Goal: Task Accomplishment & Management: Manage account settings

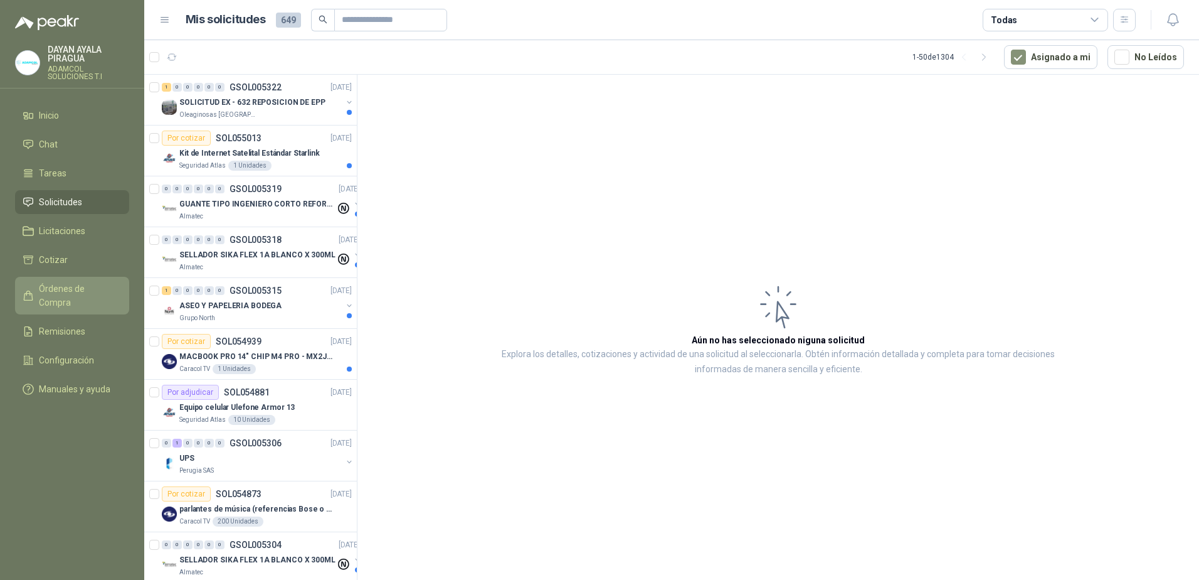
click at [87, 289] on span "Órdenes de Compra" at bounding box center [78, 296] width 78 height 28
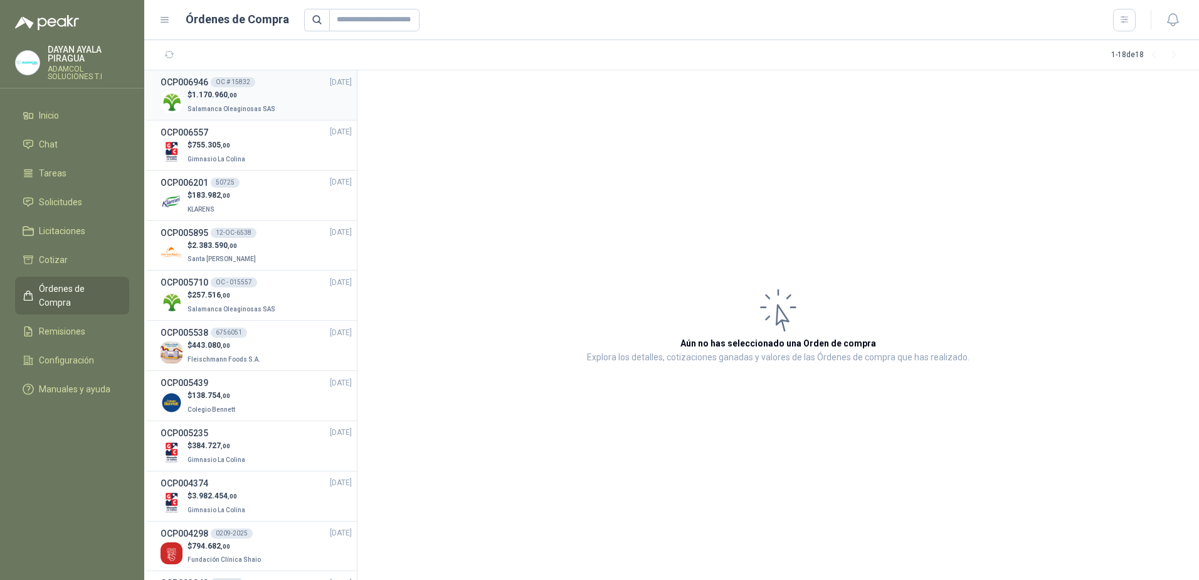
click at [273, 117] on li "OCP006946 OC # 15832 [DATE] $ 1.170.960 ,00 Salamanca Oleaginosas SAS" at bounding box center [250, 95] width 213 height 50
click at [255, 102] on p "Salamanca Oleaginosas SAS" at bounding box center [233, 108] width 90 height 14
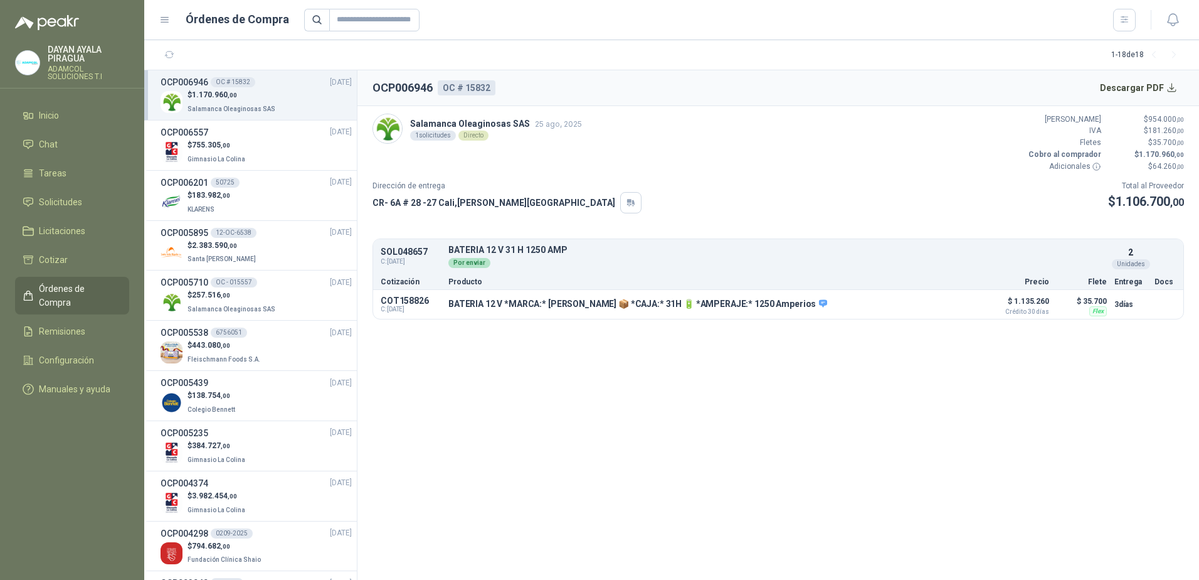
drag, startPoint x: 627, startPoint y: 393, endPoint x: 534, endPoint y: 371, distance: 95.4
click at [628, 390] on section "OCP006946 OC # 15832 Descargar PDF Salamanca Oleaginosas SAS 25 ago, 2025 1 sol…" at bounding box center [779, 324] width 842 height 509
click at [225, 137] on div "OCP006557 [DATE]" at bounding box center [256, 132] width 191 height 14
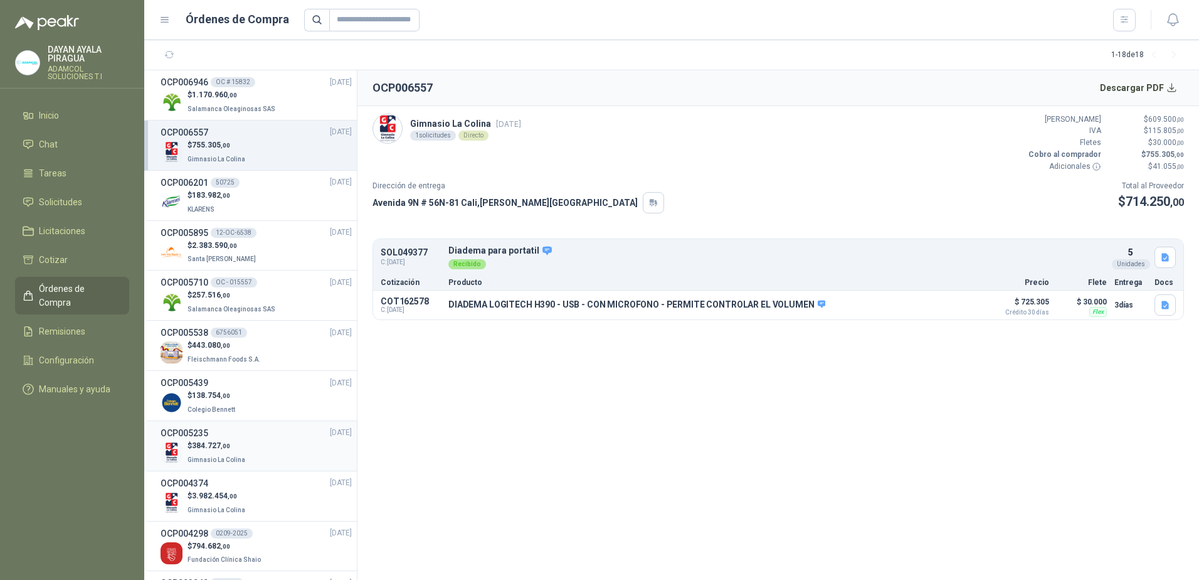
scroll to position [125, 0]
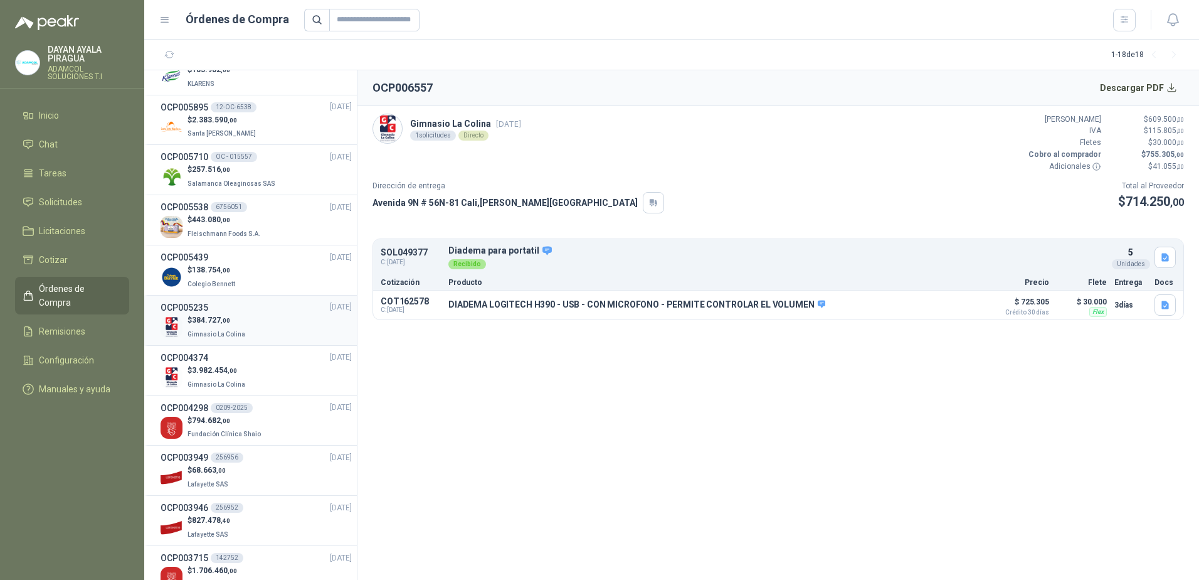
click at [271, 342] on li "OCP005235 [DATE] $ 384.727 ,00 Gimnasio La Colina" at bounding box center [250, 320] width 213 height 50
click at [253, 332] on div "$ 384.727 ,00 Gimnasio La Colina" at bounding box center [256, 327] width 191 height 26
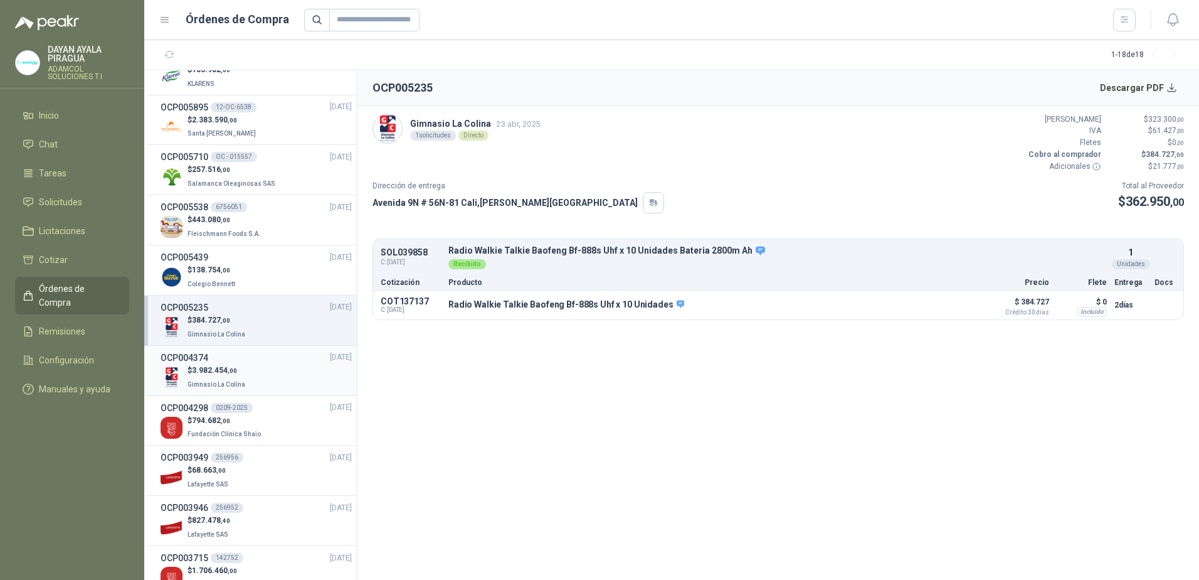
click at [233, 369] on span ",00" at bounding box center [232, 370] width 9 height 7
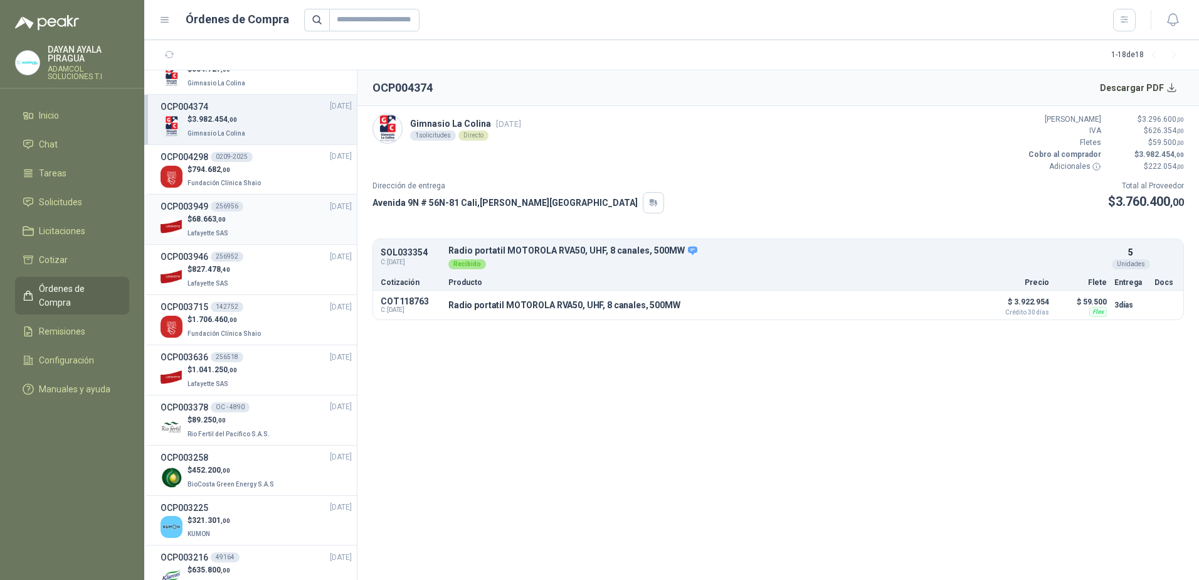
scroll to position [409, 0]
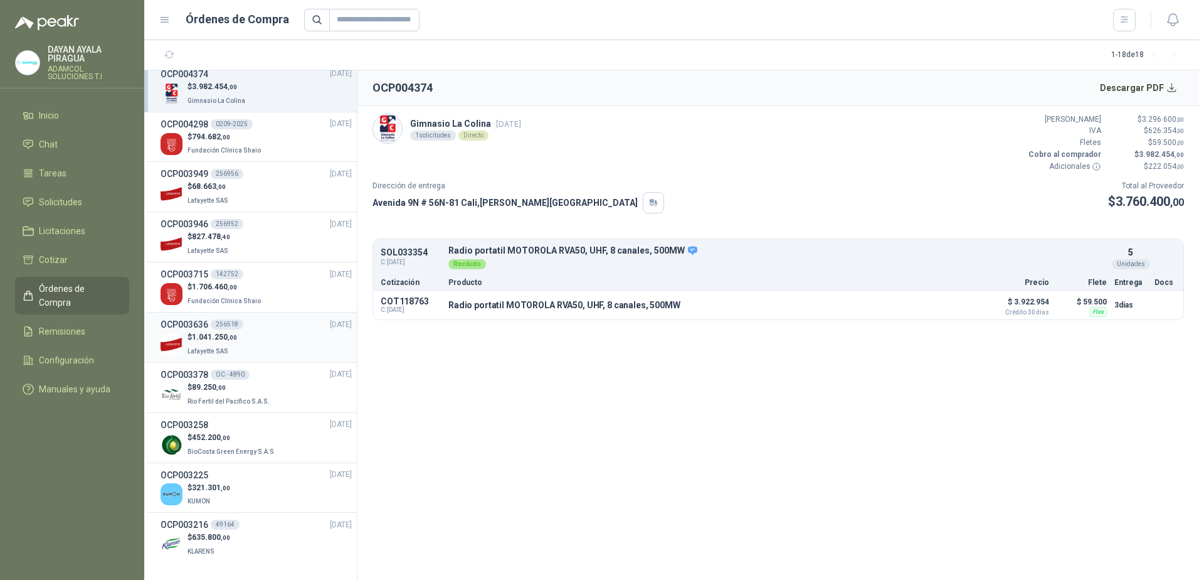
click at [267, 354] on div "$ 1.041.250 ,00 Lafayette SAS" at bounding box center [256, 344] width 191 height 26
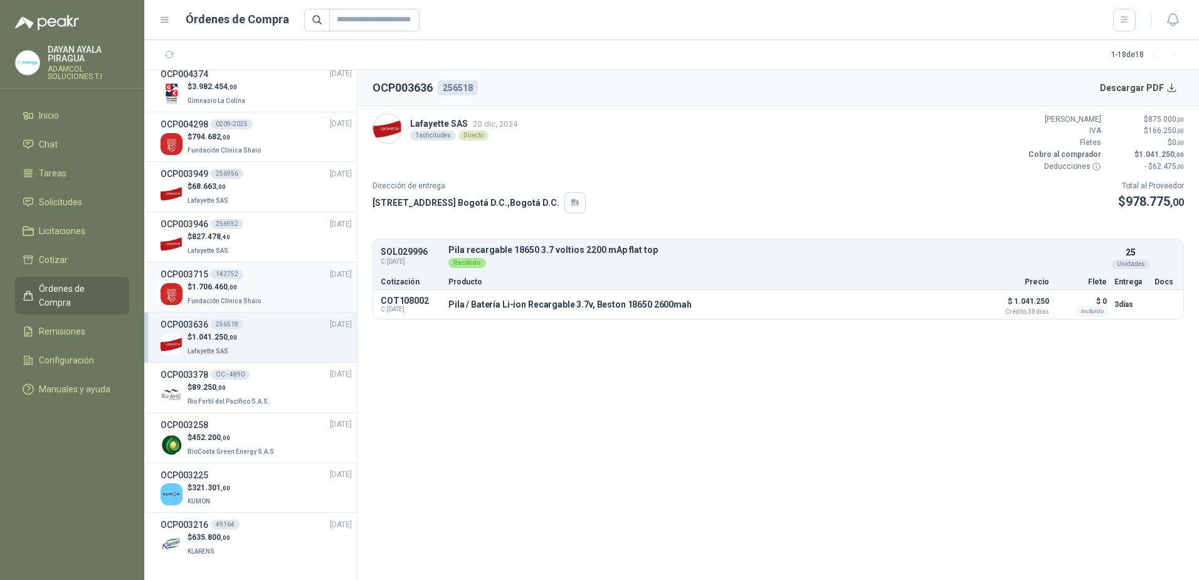
click at [267, 288] on div "$ 1.706.460 ,00 Fundación Clínica Shaio" at bounding box center [256, 294] width 191 height 26
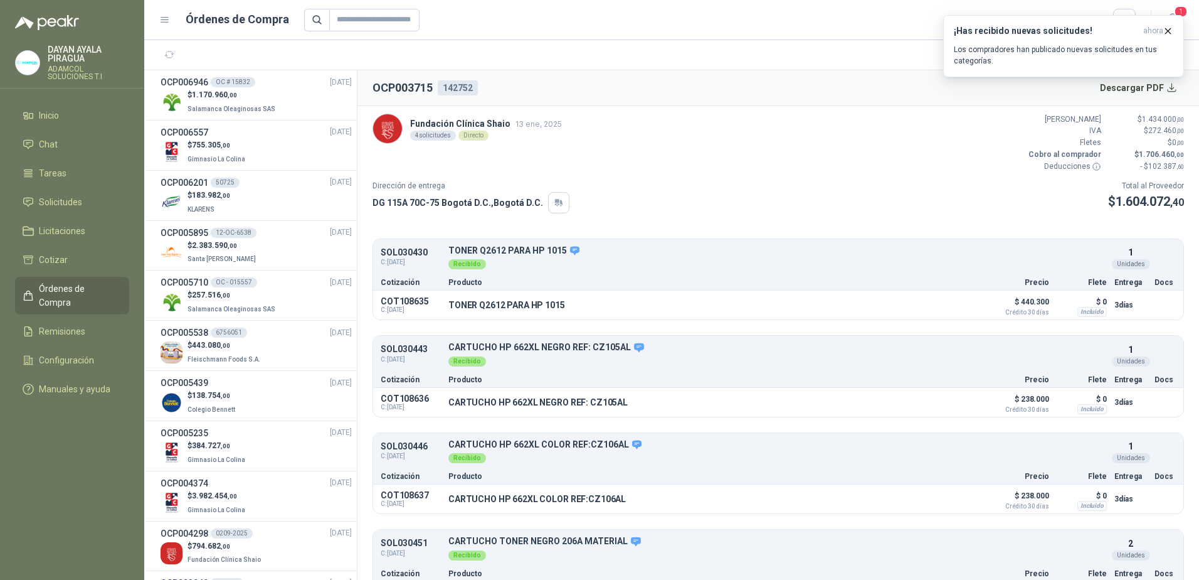
click at [839, 199] on div "Dirección de entrega DG 115A 70C-75 Bogotá D.C. , [GEOGRAPHIC_DATA] D.C. Total …" at bounding box center [779, 196] width 812 height 33
click at [1183, 11] on span "1" at bounding box center [1181, 12] width 14 height 12
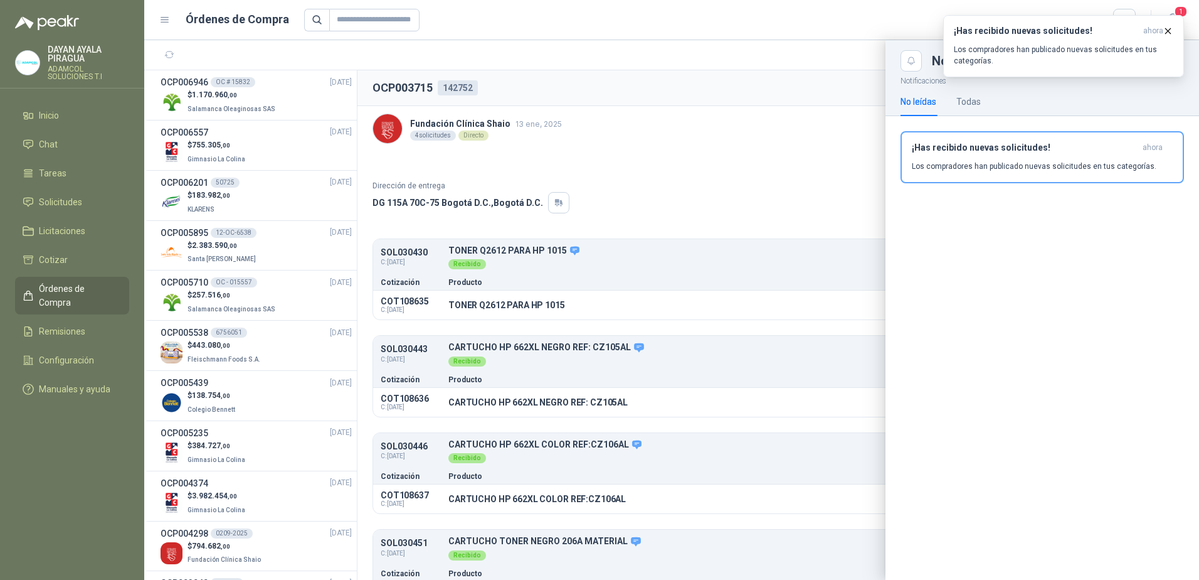
click at [1015, 149] on h3 "¡Has recibido nuevas solicitudes!" at bounding box center [1025, 147] width 226 height 11
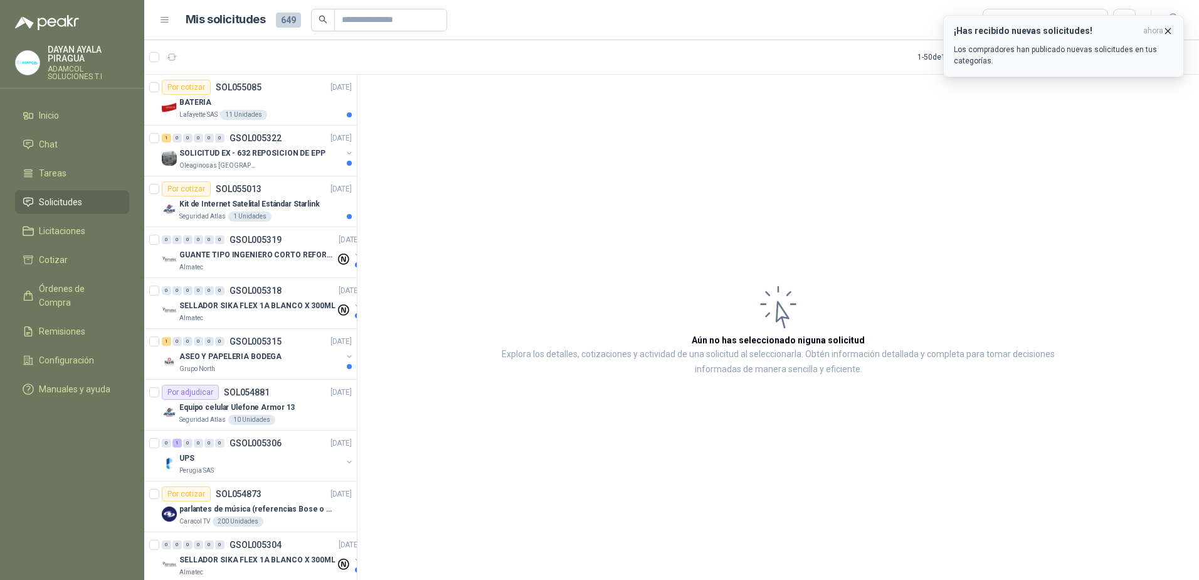
click at [1172, 33] on icon "button" at bounding box center [1168, 31] width 11 height 11
